Goal: Information Seeking & Learning: Check status

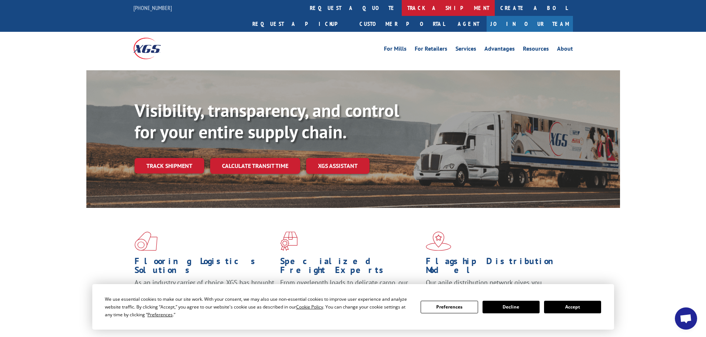
click at [402, 7] on link "track a shipment" at bounding box center [448, 8] width 93 height 16
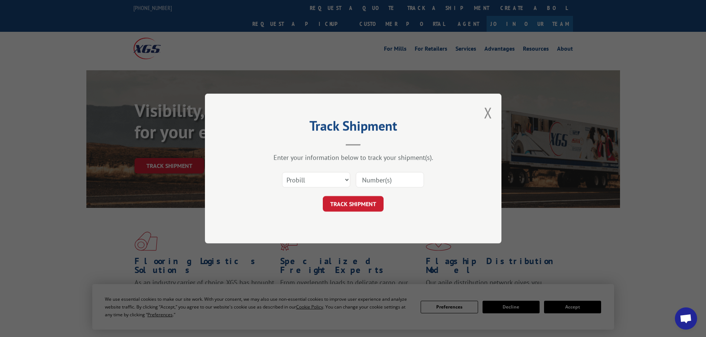
click at [370, 180] on input at bounding box center [390, 180] width 68 height 16
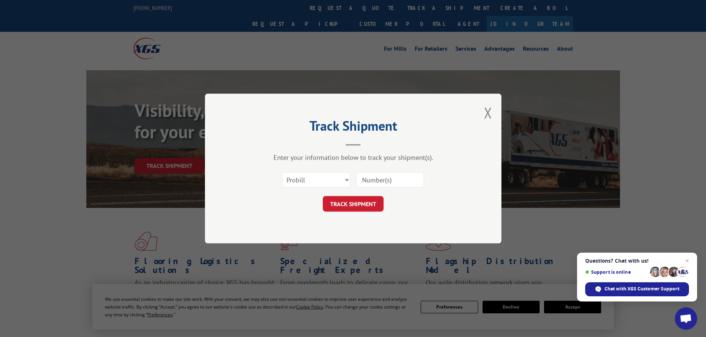
paste input "5620383"
type input "5620383"
click at [323, 181] on select "Select category... Probill BOL PO" at bounding box center [316, 180] width 68 height 16
select select "bol"
click at [282, 172] on select "Select category... Probill BOL PO" at bounding box center [316, 180] width 68 height 16
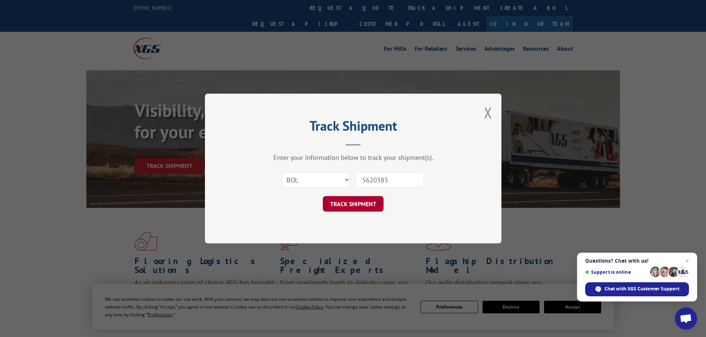
click at [340, 200] on button "TRACK SHIPMENT" at bounding box center [353, 204] width 61 height 16
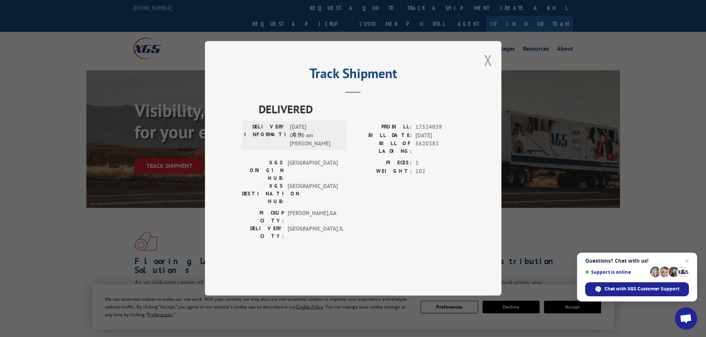
click at [489, 70] on button "Close modal" at bounding box center [488, 60] width 8 height 20
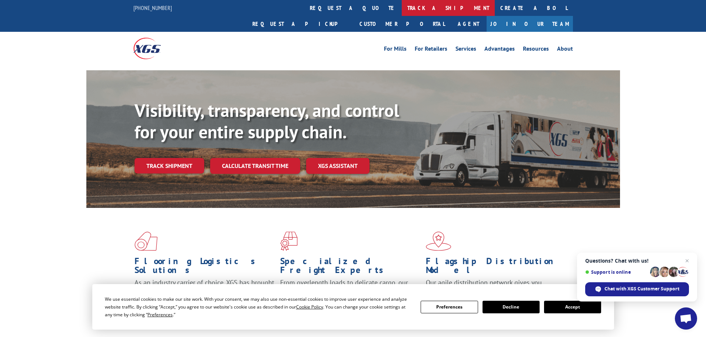
click at [402, 12] on link "track a shipment" at bounding box center [448, 8] width 93 height 16
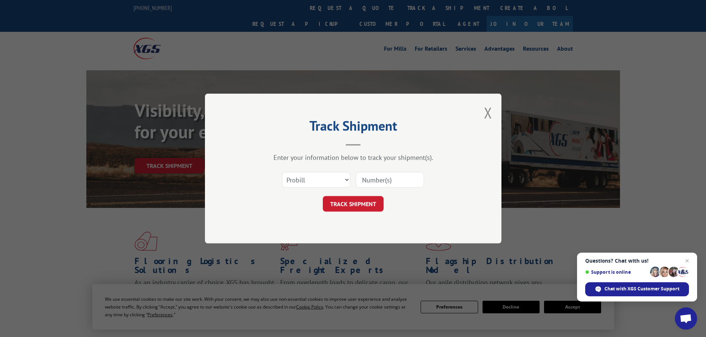
click at [363, 179] on input at bounding box center [390, 180] width 68 height 16
paste input "7090196"
type input "7090196"
click at [322, 177] on select "Select category... Probill BOL PO" at bounding box center [316, 180] width 68 height 16
select select "bol"
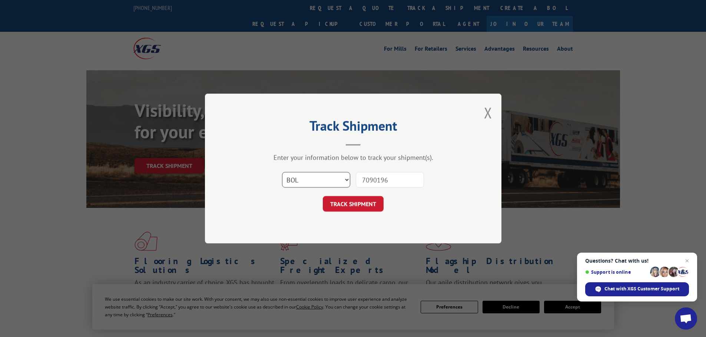
click at [282, 172] on select "Select category... Probill BOL PO" at bounding box center [316, 180] width 68 height 16
click at [336, 206] on button "TRACK SHIPMENT" at bounding box center [353, 204] width 61 height 16
